Goal: Find specific page/section: Find specific page/section

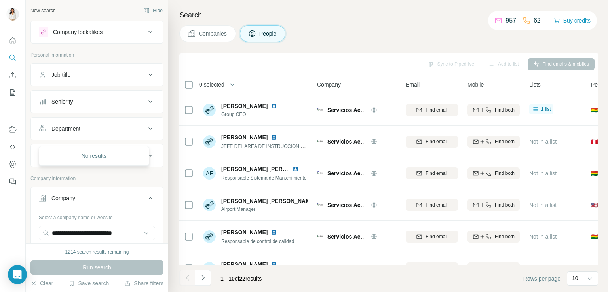
scroll to position [150, 0]
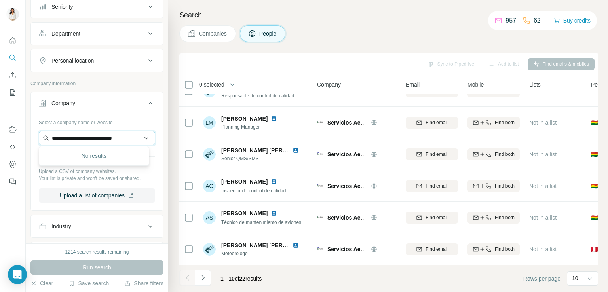
click at [127, 139] on input "**********" at bounding box center [97, 138] width 116 height 14
paste input "text"
type input "**********"
click at [115, 165] on div "Type to search" at bounding box center [94, 156] width 110 height 20
click at [71, 139] on input "text" at bounding box center [97, 138] width 116 height 14
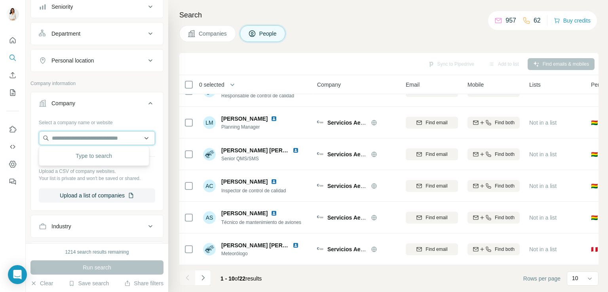
paste input "**********"
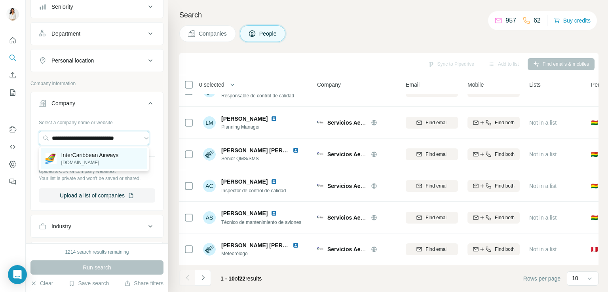
type input "**********"
click at [75, 162] on p "intercaribbean.com" at bounding box center [89, 162] width 57 height 7
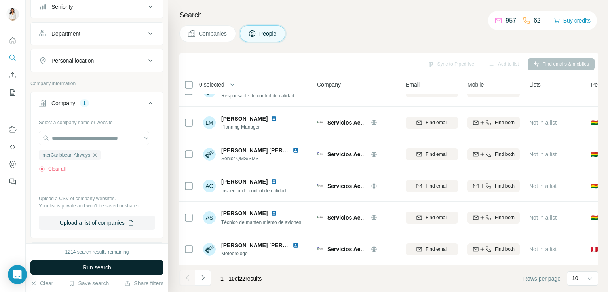
click at [112, 263] on button "Run search" at bounding box center [96, 267] width 133 height 14
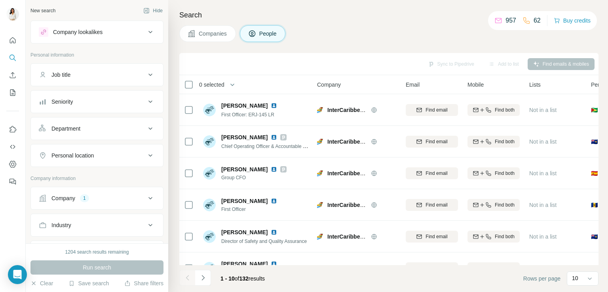
scroll to position [150, 0]
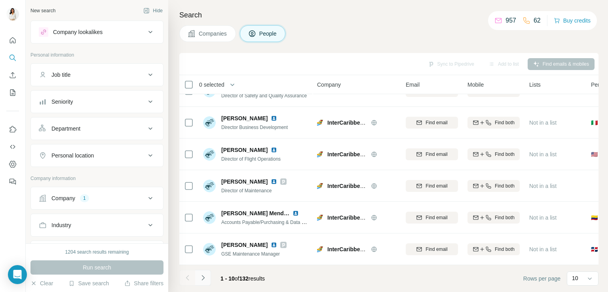
click at [207, 279] on button "Navigate to next page" at bounding box center [203, 278] width 16 height 16
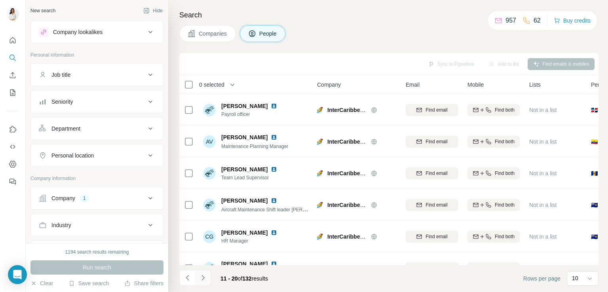
click at [207, 274] on button "Navigate to next page" at bounding box center [203, 278] width 16 height 16
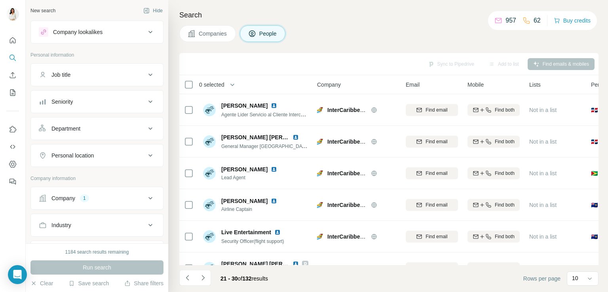
scroll to position [150, 0]
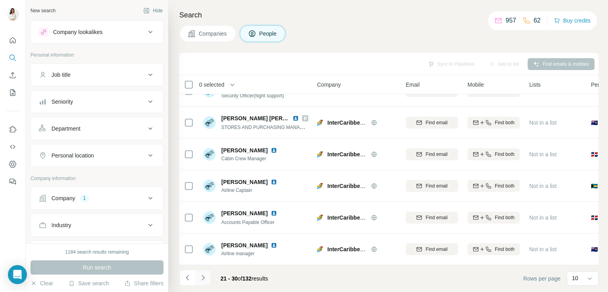
click at [203, 284] on button "Navigate to next page" at bounding box center [203, 278] width 16 height 16
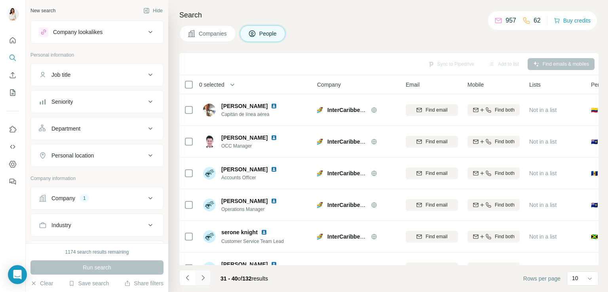
click at [196, 279] on button "Navigate to next page" at bounding box center [203, 278] width 16 height 16
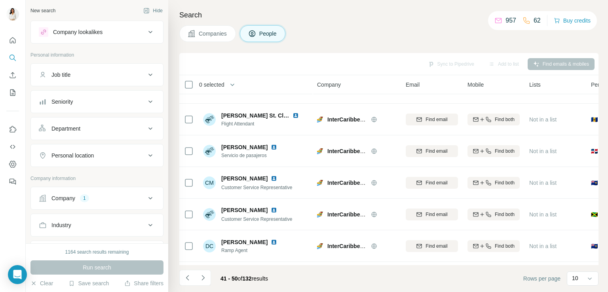
scroll to position [150, 0]
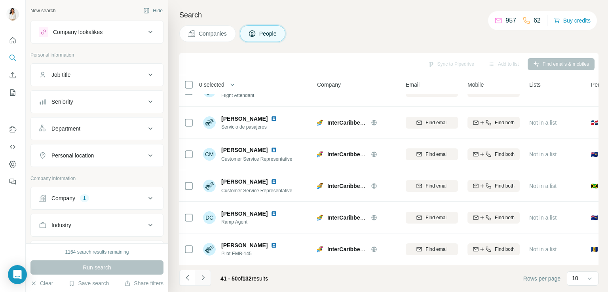
click at [205, 276] on icon "Navigate to next page" at bounding box center [203, 278] width 8 height 8
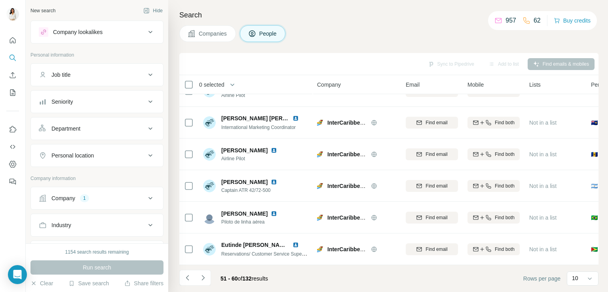
scroll to position [0, 0]
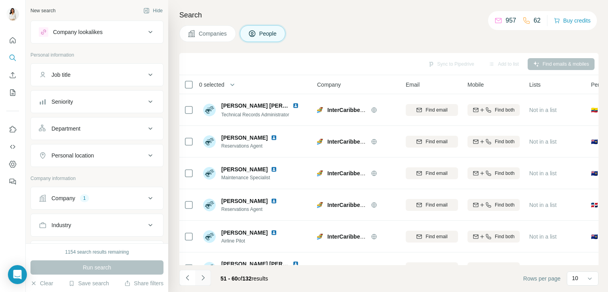
click at [205, 279] on icon "Navigate to next page" at bounding box center [203, 278] width 8 height 8
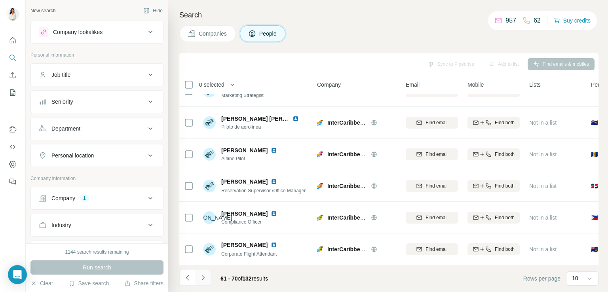
click at [203, 283] on button "Navigate to next page" at bounding box center [203, 278] width 16 height 16
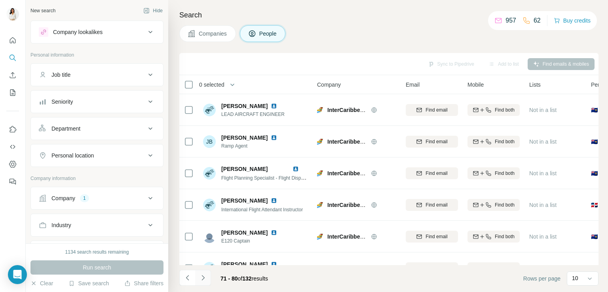
click at [206, 278] on icon "Navigate to next page" at bounding box center [203, 278] width 8 height 8
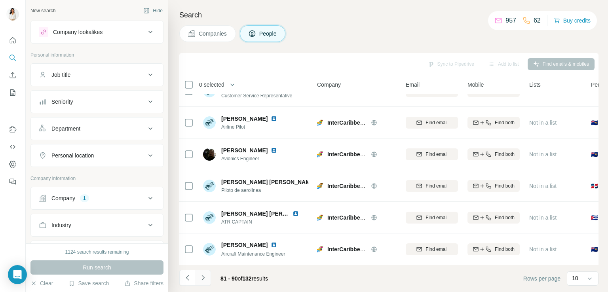
click at [200, 285] on button "Navigate to next page" at bounding box center [203, 278] width 16 height 16
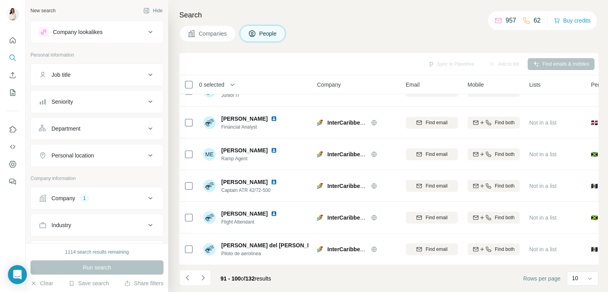
scroll to position [0, 0]
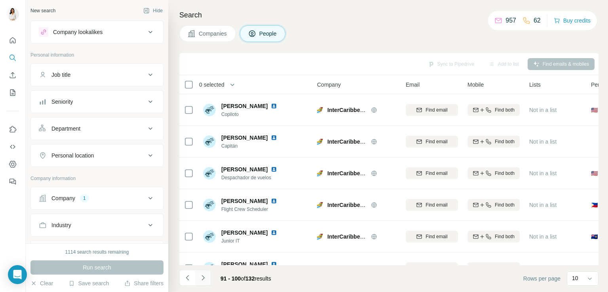
click at [205, 283] on button "Navigate to next page" at bounding box center [203, 278] width 16 height 16
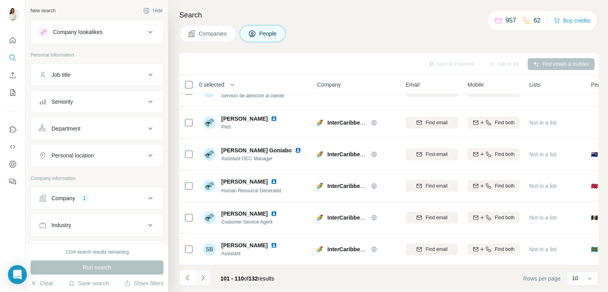
click at [203, 282] on button "Navigate to next page" at bounding box center [203, 278] width 16 height 16
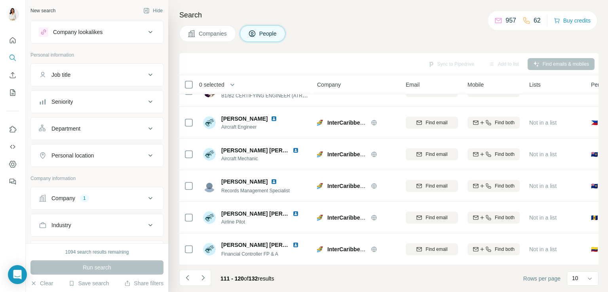
scroll to position [0, 0]
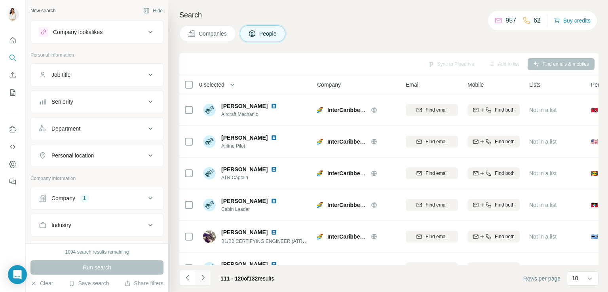
click at [204, 282] on button "Navigate to next page" at bounding box center [203, 278] width 16 height 16
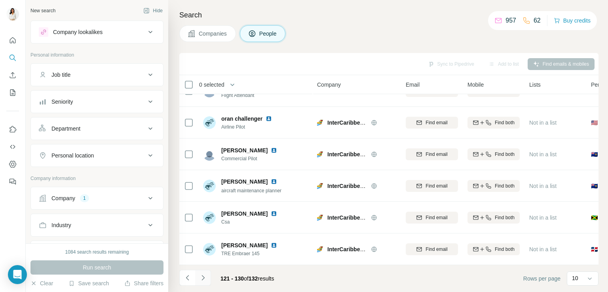
click at [195, 283] on button "Navigate to next page" at bounding box center [203, 278] width 16 height 16
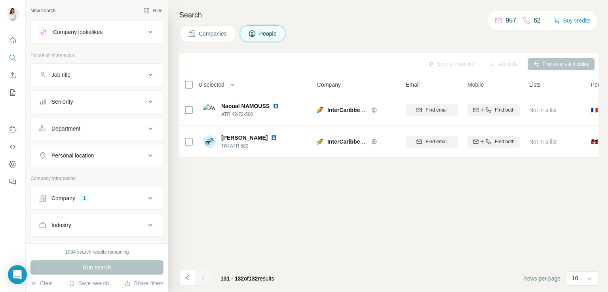
scroll to position [0, 0]
click at [15, 92] on icon "My lists" at bounding box center [12, 92] width 5 height 6
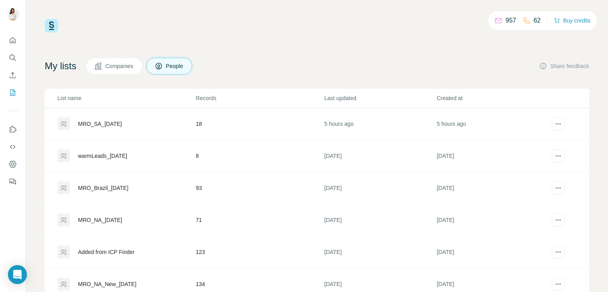
click at [114, 124] on div "MRO_SA_[DATE]" at bounding box center [100, 124] width 44 height 8
